Goal: Find specific page/section: Find specific page/section

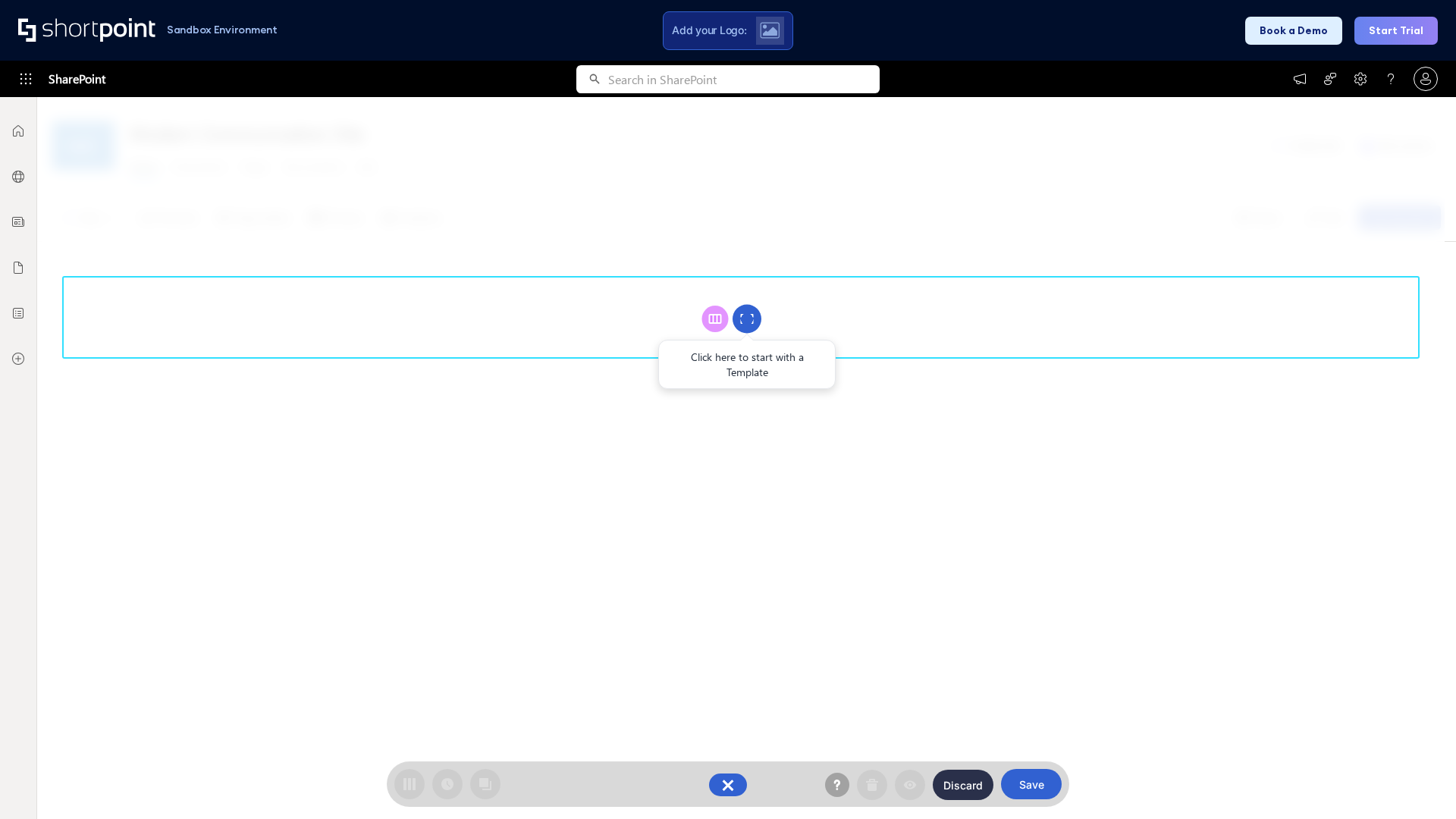
click at [747, 318] on circle at bounding box center [747, 319] width 29 height 29
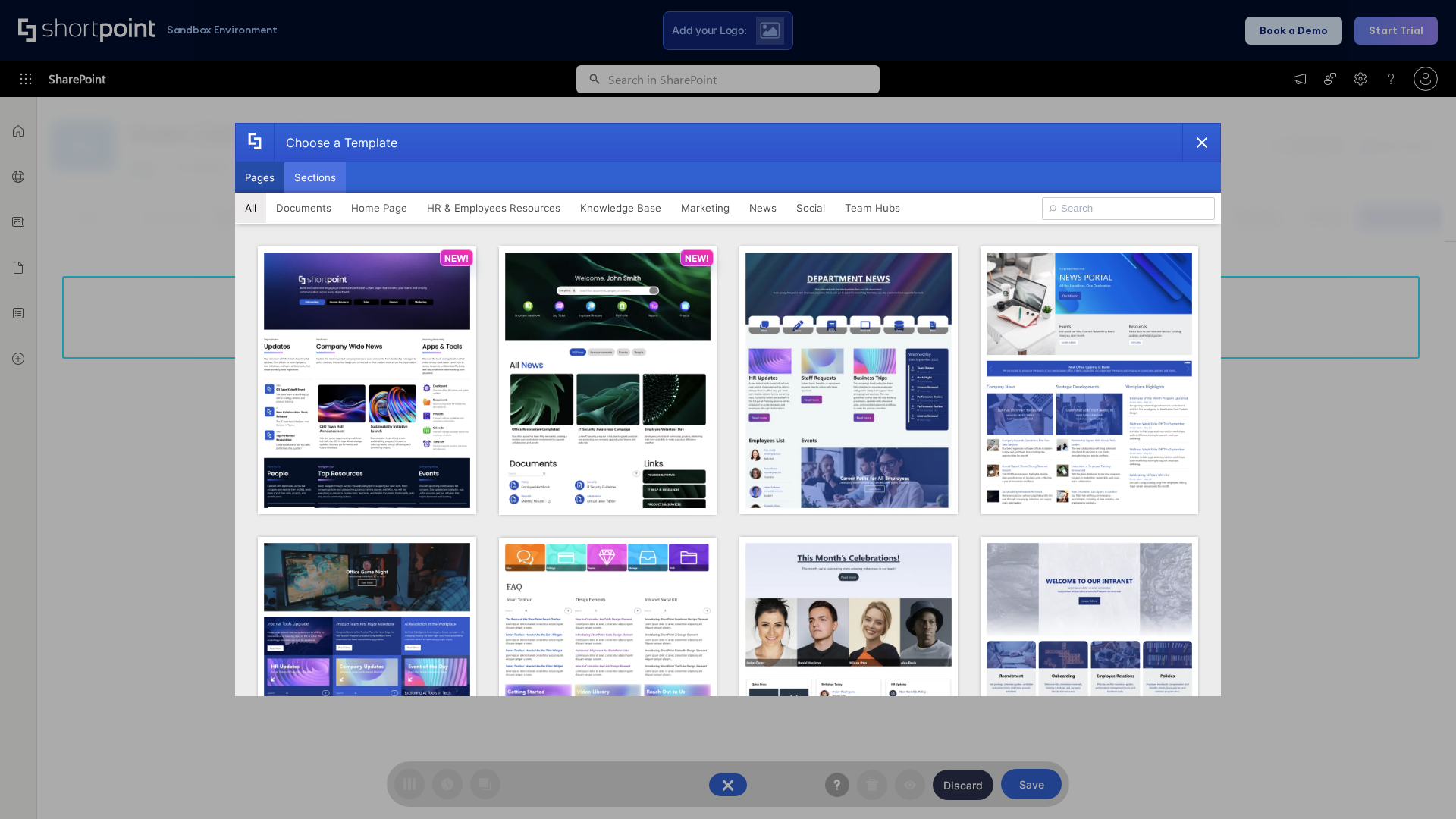
click at [315, 177] on button "Sections" at bounding box center [315, 177] width 62 height 30
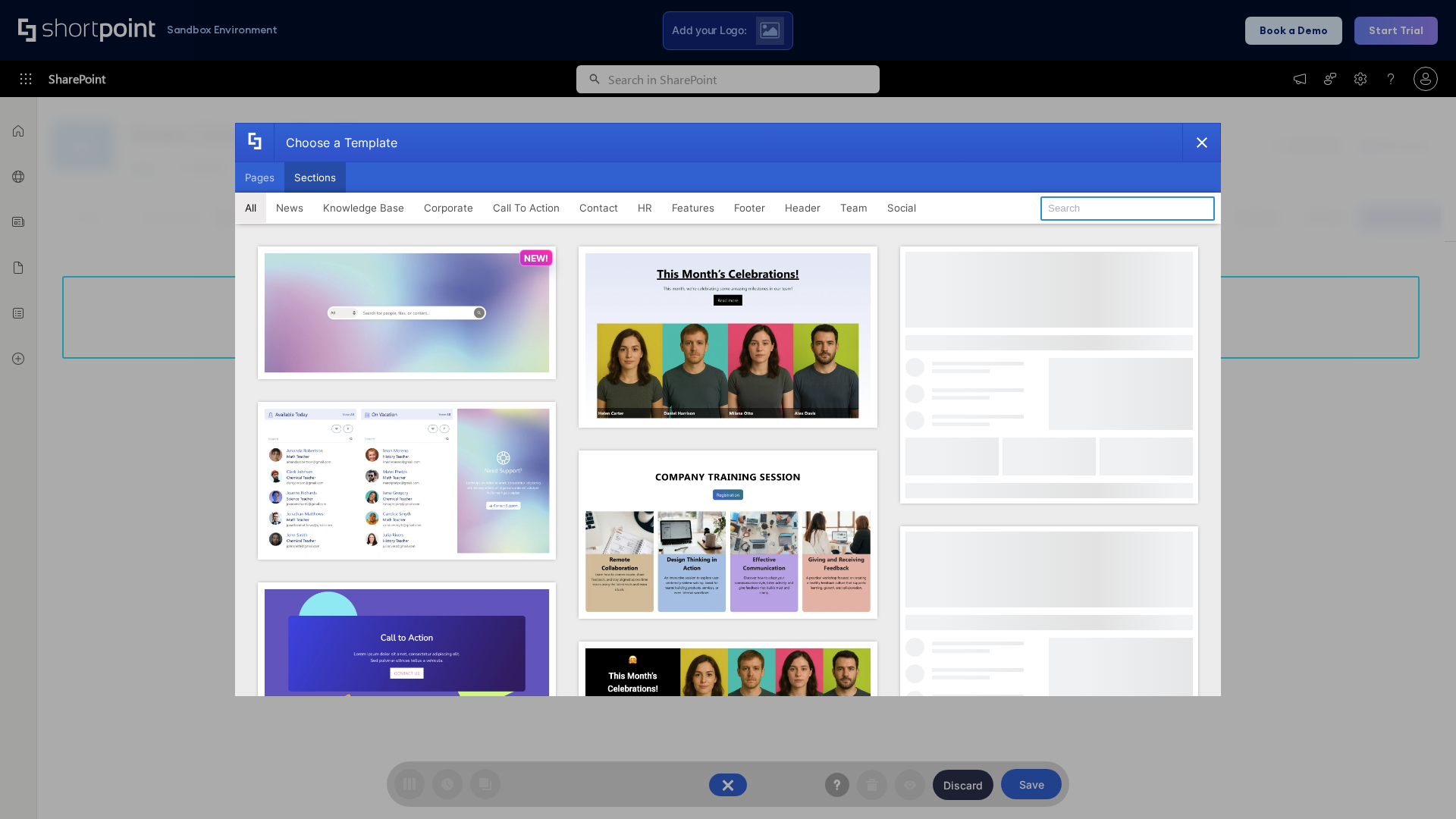
type input "Articles"
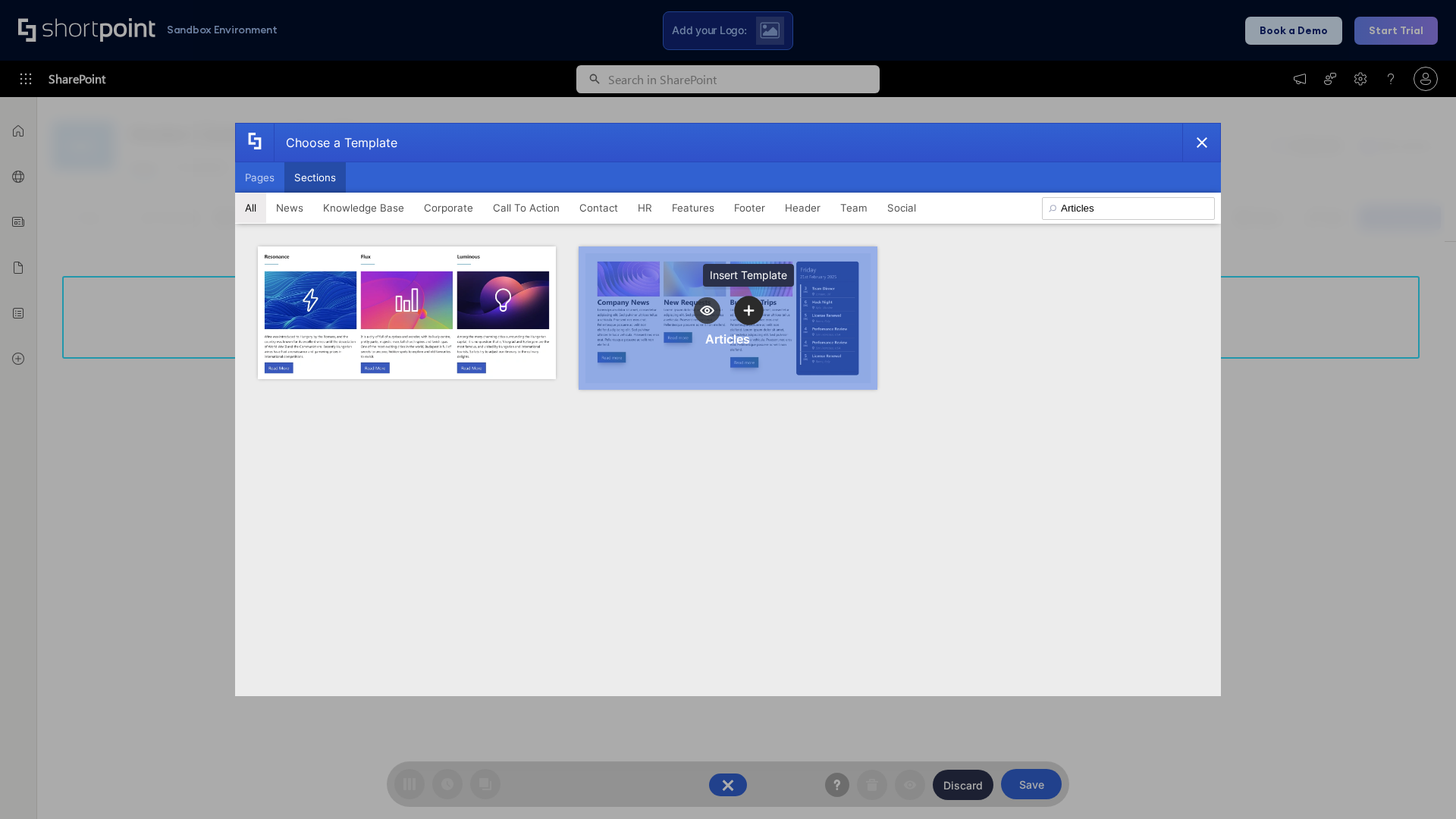
click at [748, 310] on icon "template selector" at bounding box center [748, 310] width 11 height 11
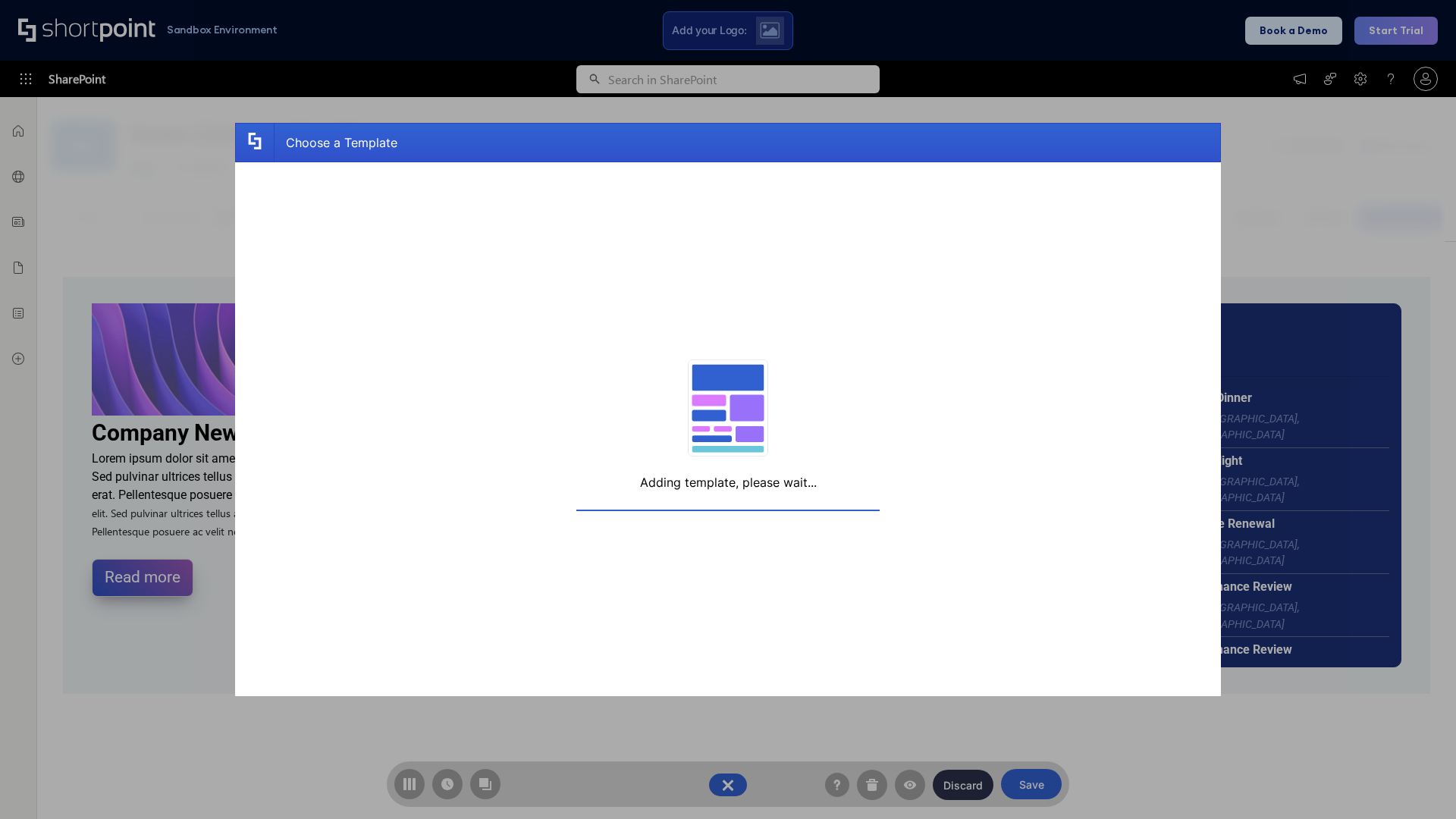
scroll to position [11, 11]
